Goal: Task Accomplishment & Management: Use online tool/utility

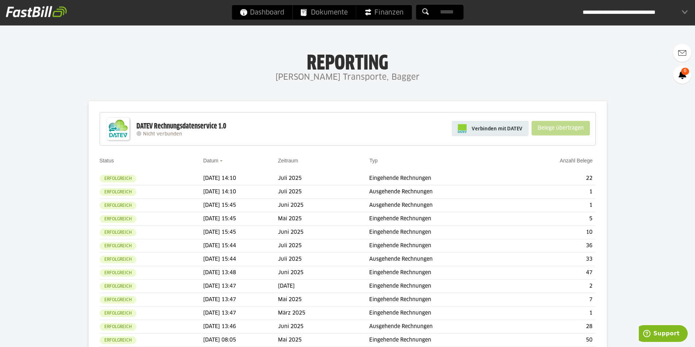
click at [506, 129] on span "Verbinden mit DATEV" at bounding box center [496, 128] width 51 height 7
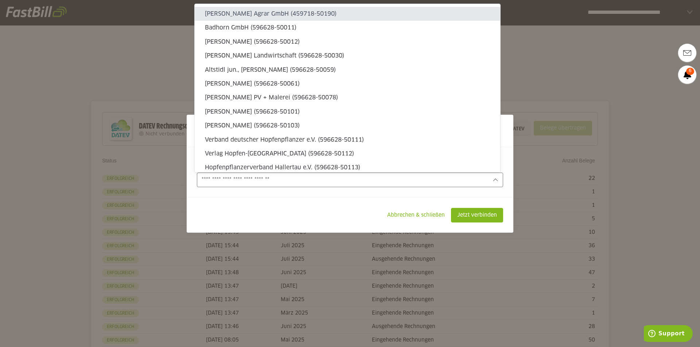
click at [496, 177] on div at bounding box center [350, 180] width 306 height 15
click at [236, 109] on slot "Schneider Helmut (596628-50101)" at bounding box center [349, 112] width 289 height 8
type input "**********"
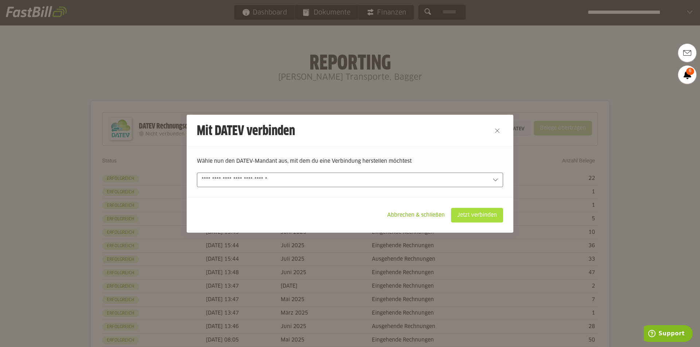
click at [473, 212] on slot "Jetzt verbinden" at bounding box center [476, 216] width 51 height 14
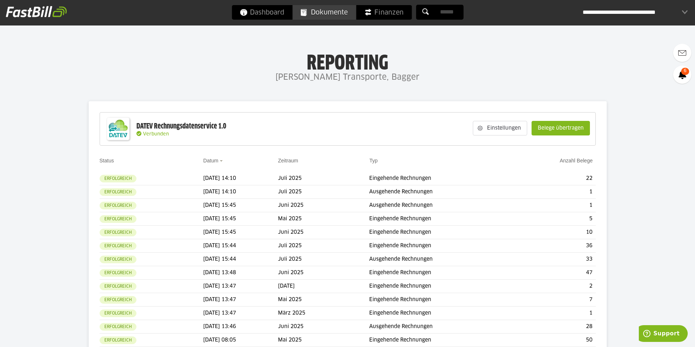
click at [322, 13] on span "Dokumente" at bounding box center [323, 12] width 47 height 15
